Goal: Navigation & Orientation: Find specific page/section

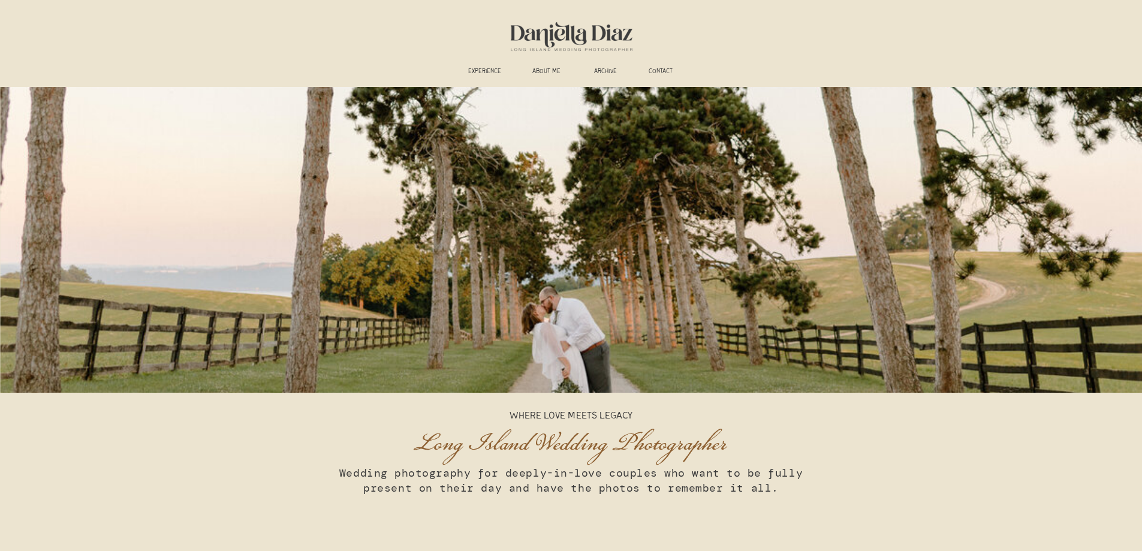
click at [484, 73] on h3 "experience" at bounding box center [485, 72] width 44 height 9
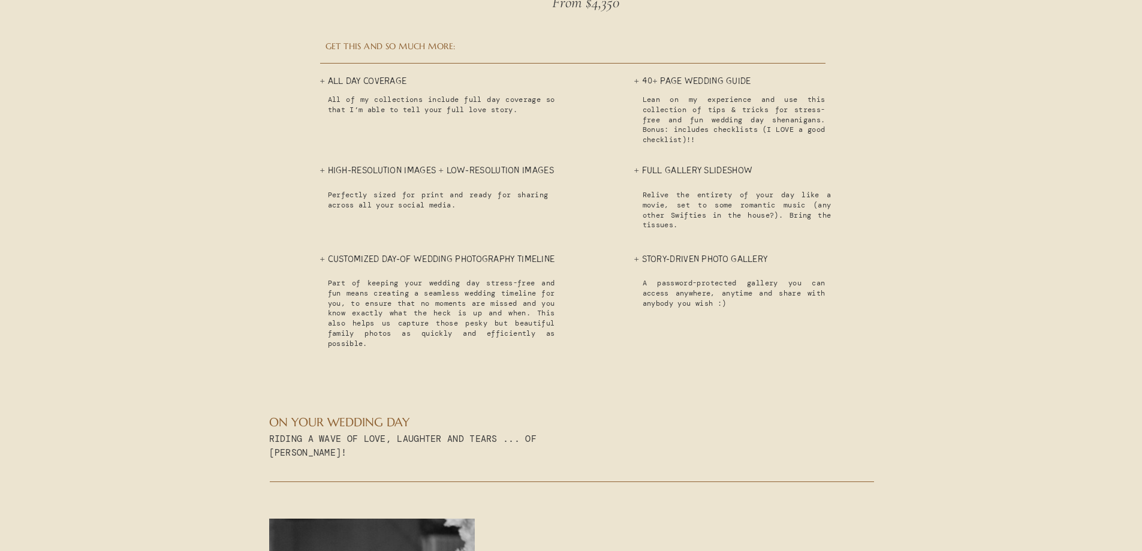
scroll to position [2458, 0]
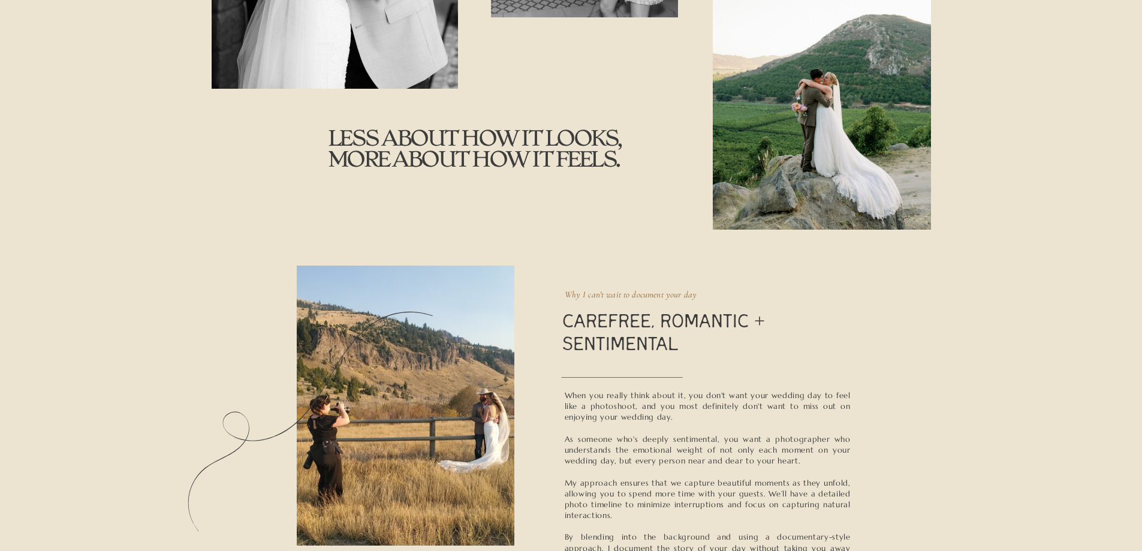
scroll to position [0, 0]
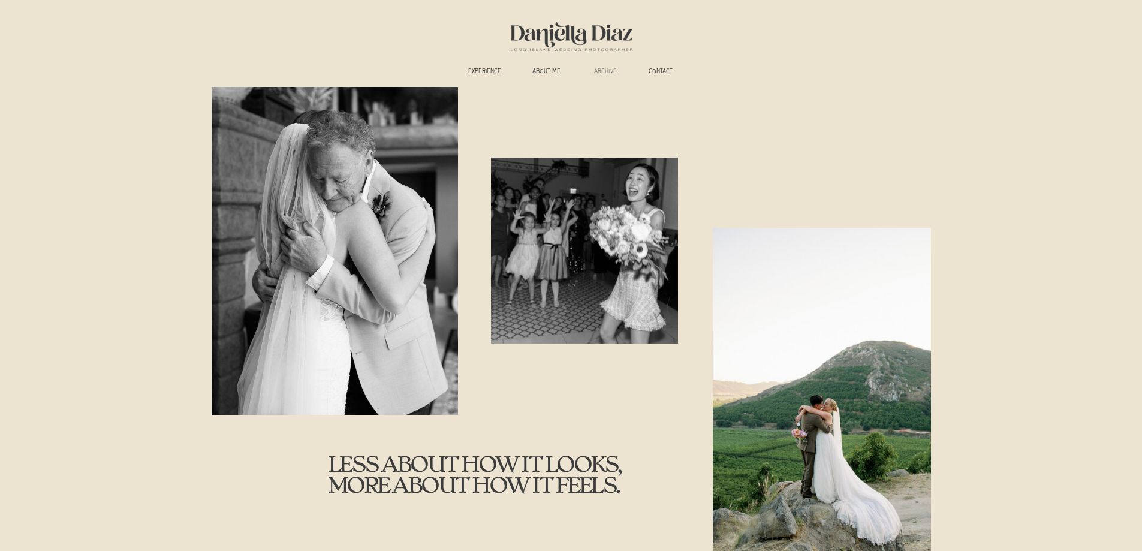
click at [608, 74] on h3 "ARCHIVE" at bounding box center [606, 72] width 38 height 9
